Goal: Manage account settings

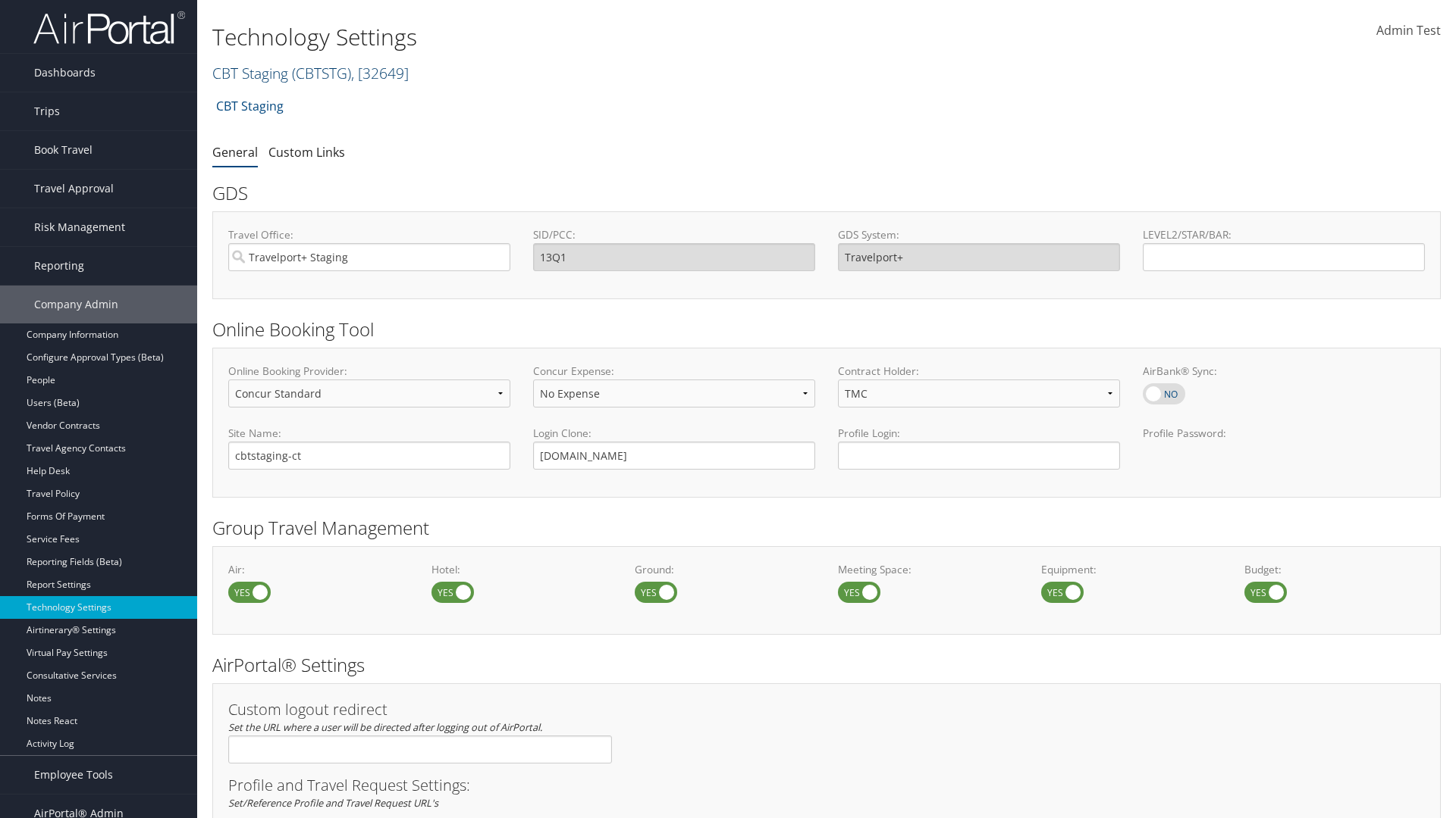
click at [250, 73] on link "CBT Staging ( CBTSTG ) , [ 32649 ]" at bounding box center [310, 74] width 197 height 20
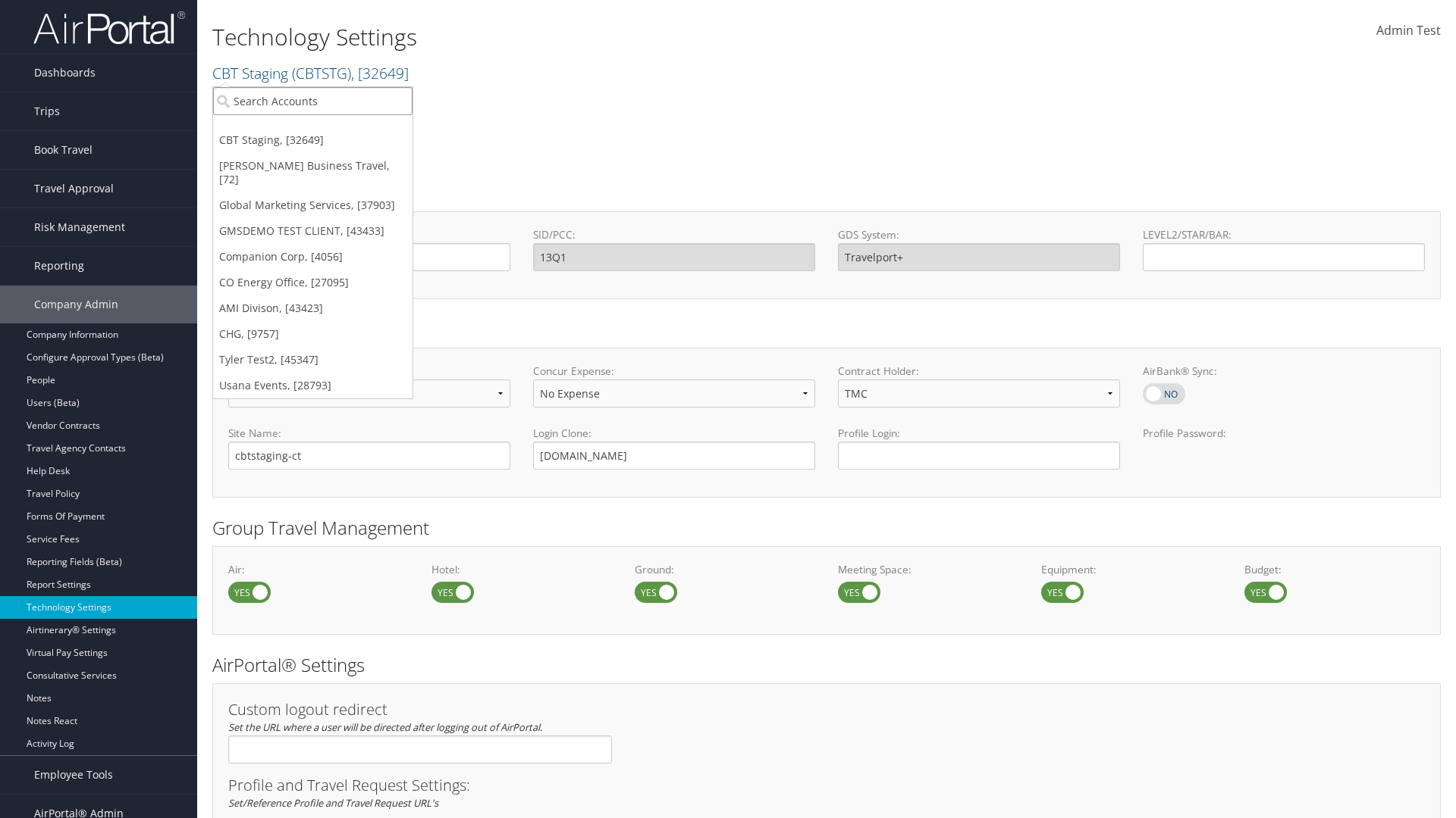
click at [312, 101] on input "search" at bounding box center [313, 102] width 199 height 28
type input "CBTSTG"
click at [312, 129] on div "CBT Staging (CBTSTG), [32649]" at bounding box center [313, 129] width 216 height 14
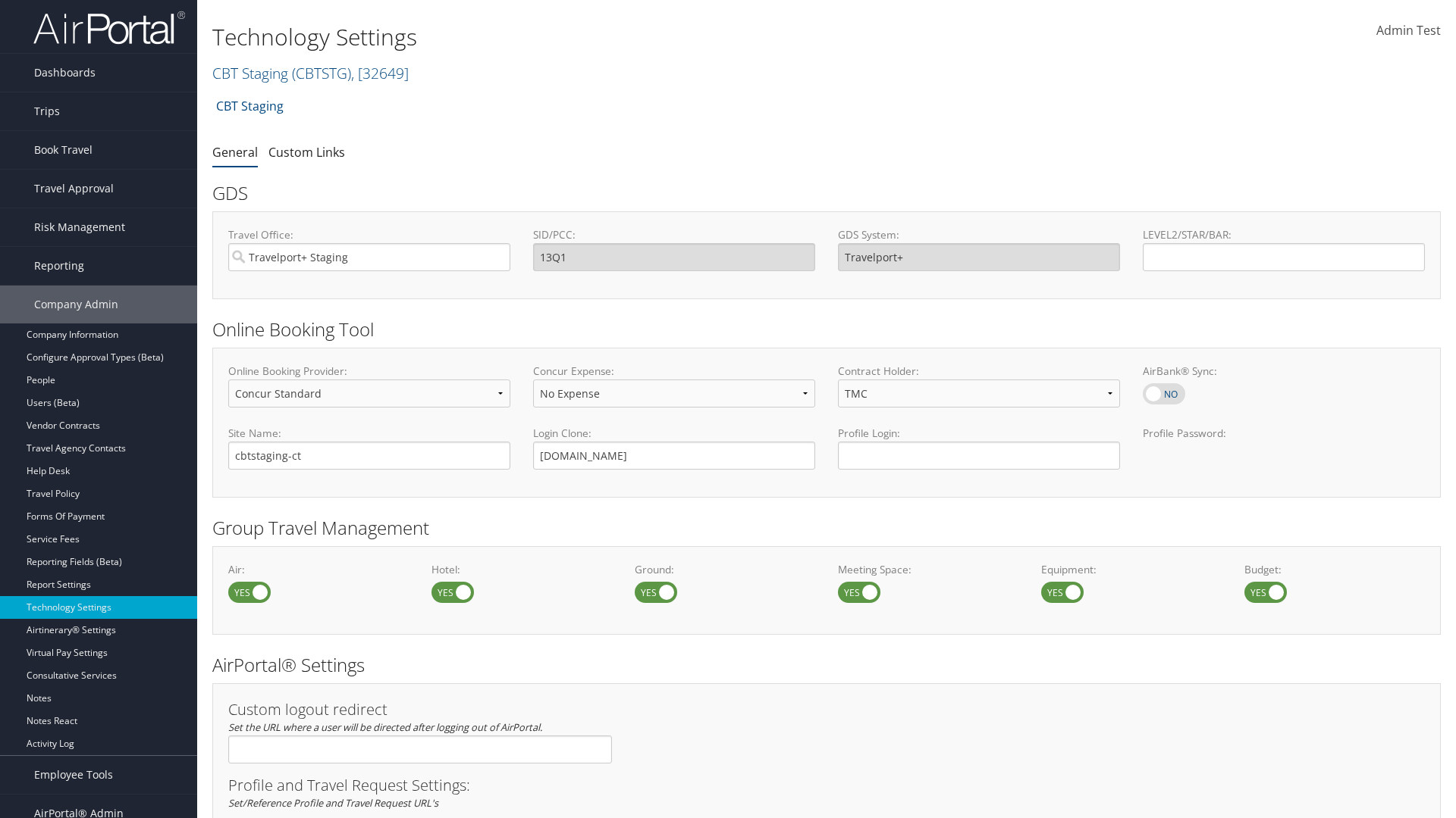
select select "4"
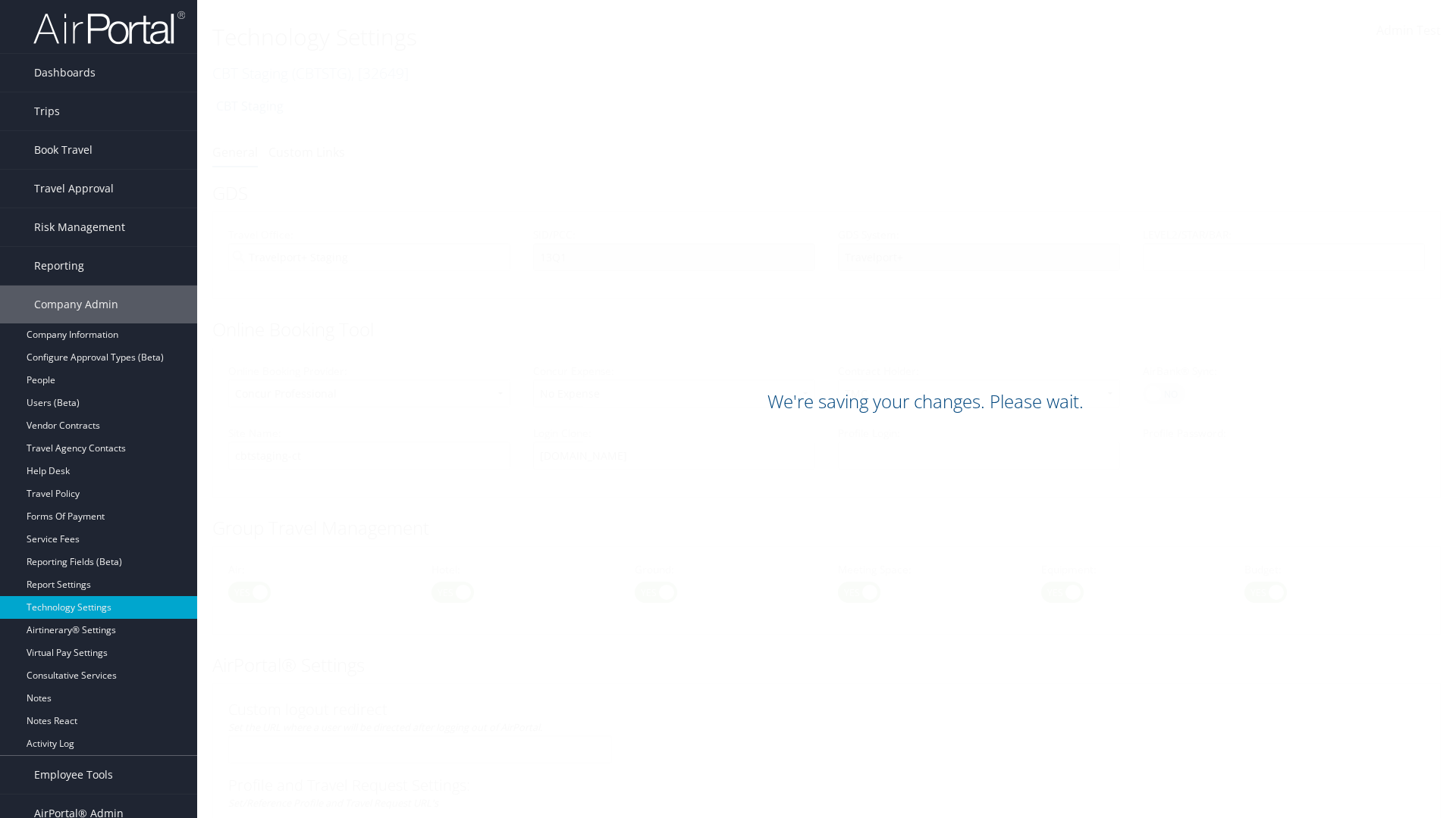
scroll to position [928, 0]
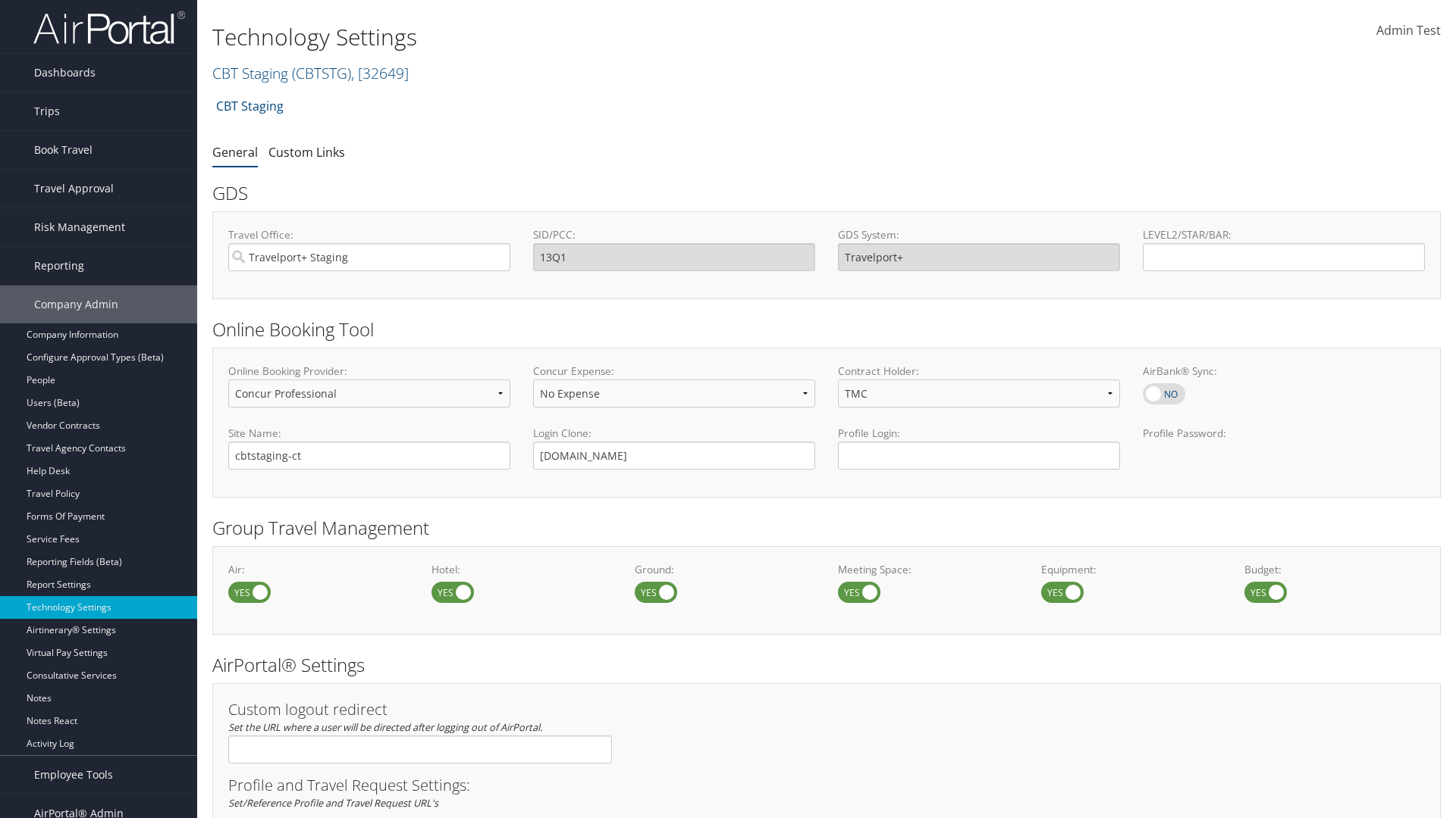
select select "4"
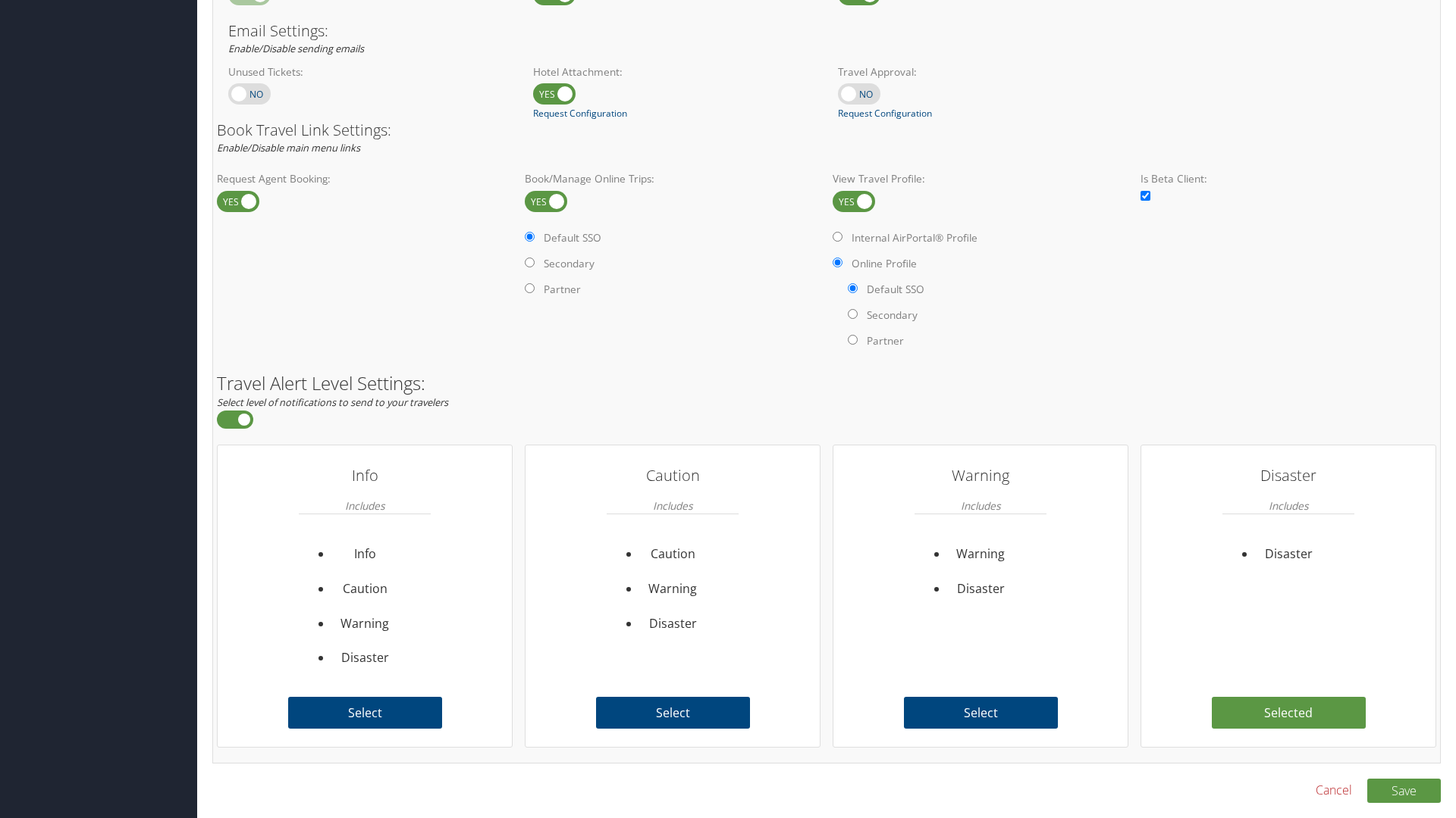
scroll to position [928, 0]
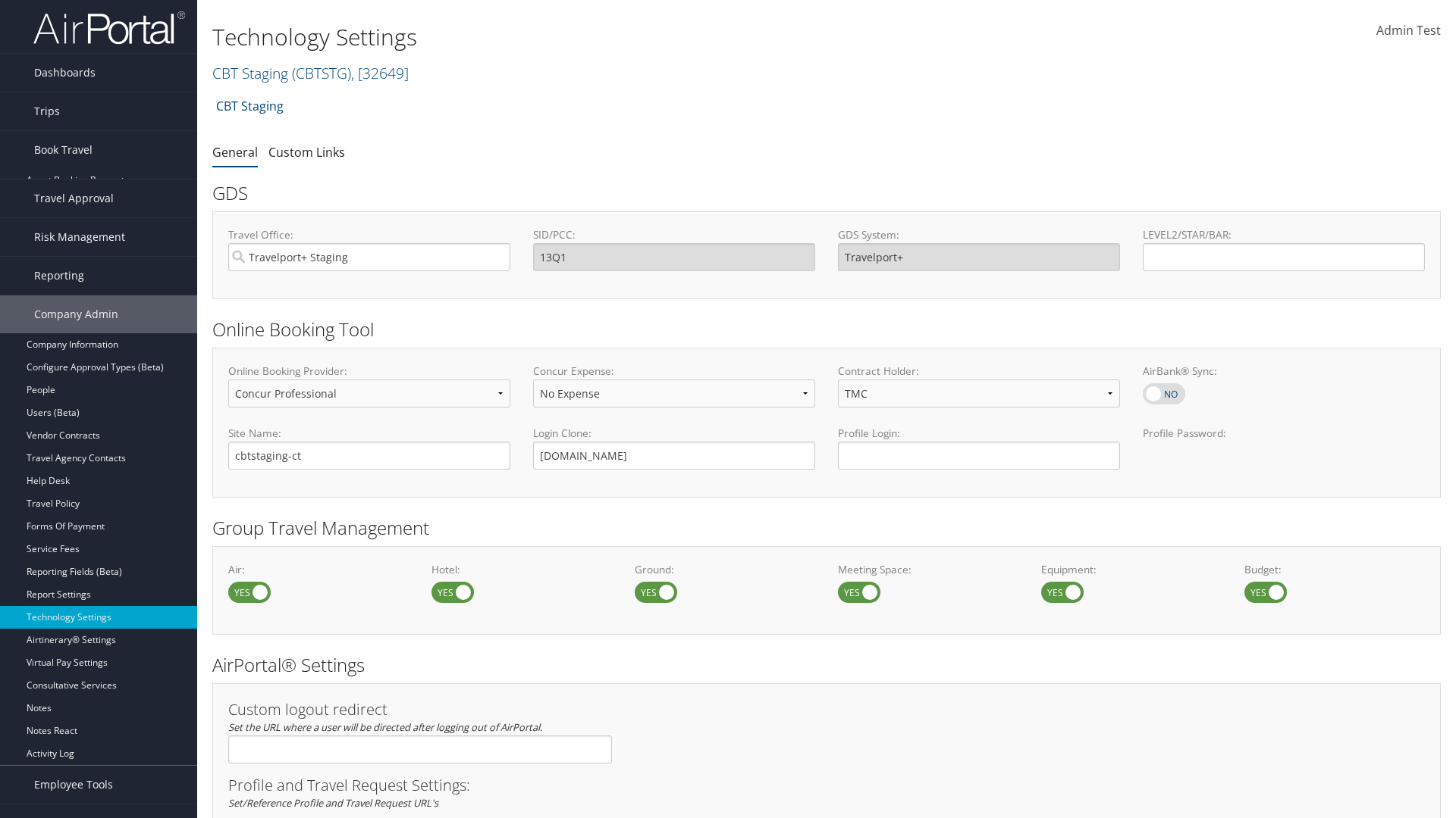
click at [99, 214] on link "Book/Manage Online Trips" at bounding box center [98, 225] width 197 height 22
